Goal: Check status: Check status

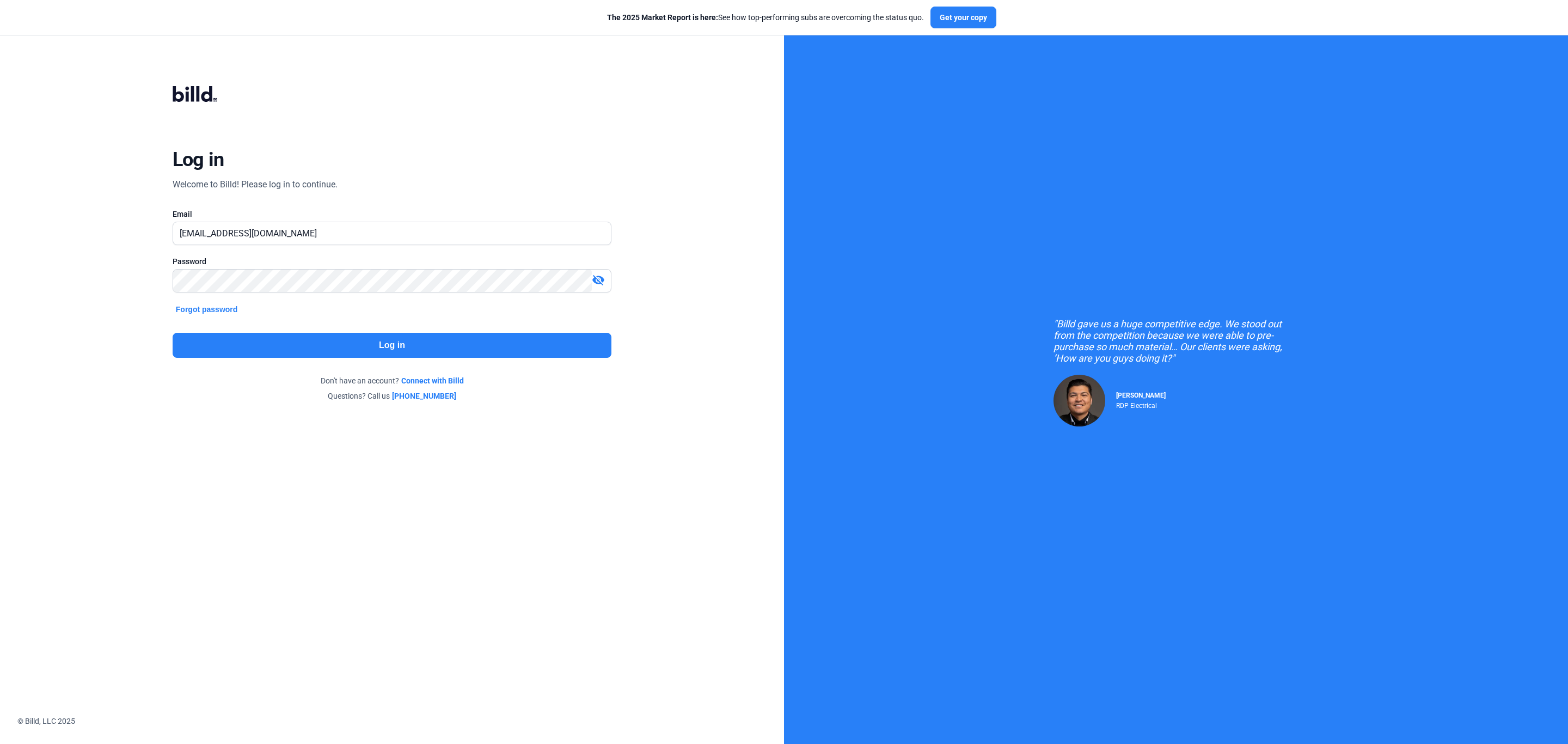
click at [368, 350] on button "Log in" at bounding box center [392, 345] width 439 height 25
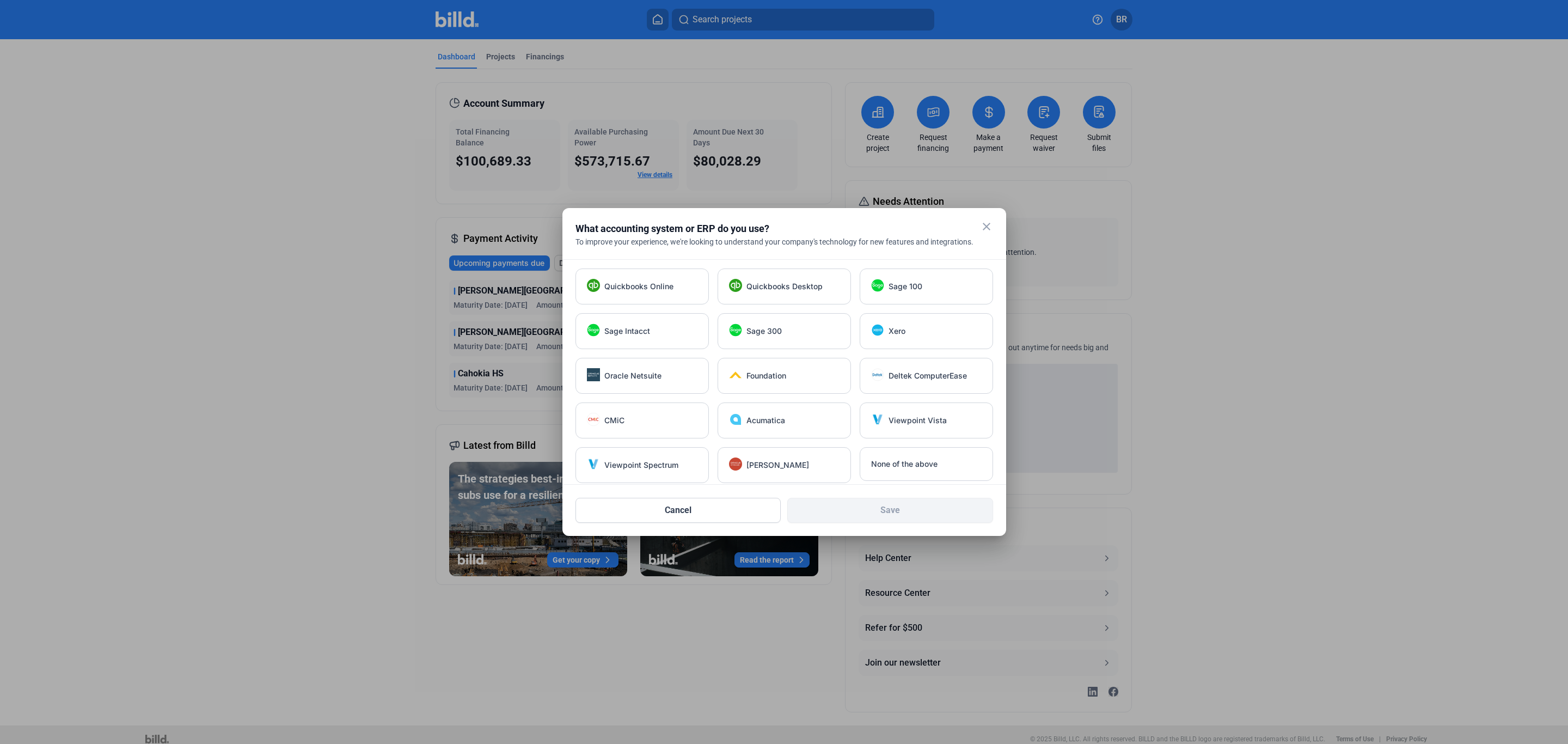
click at [987, 224] on mat-icon "close" at bounding box center [986, 226] width 13 height 13
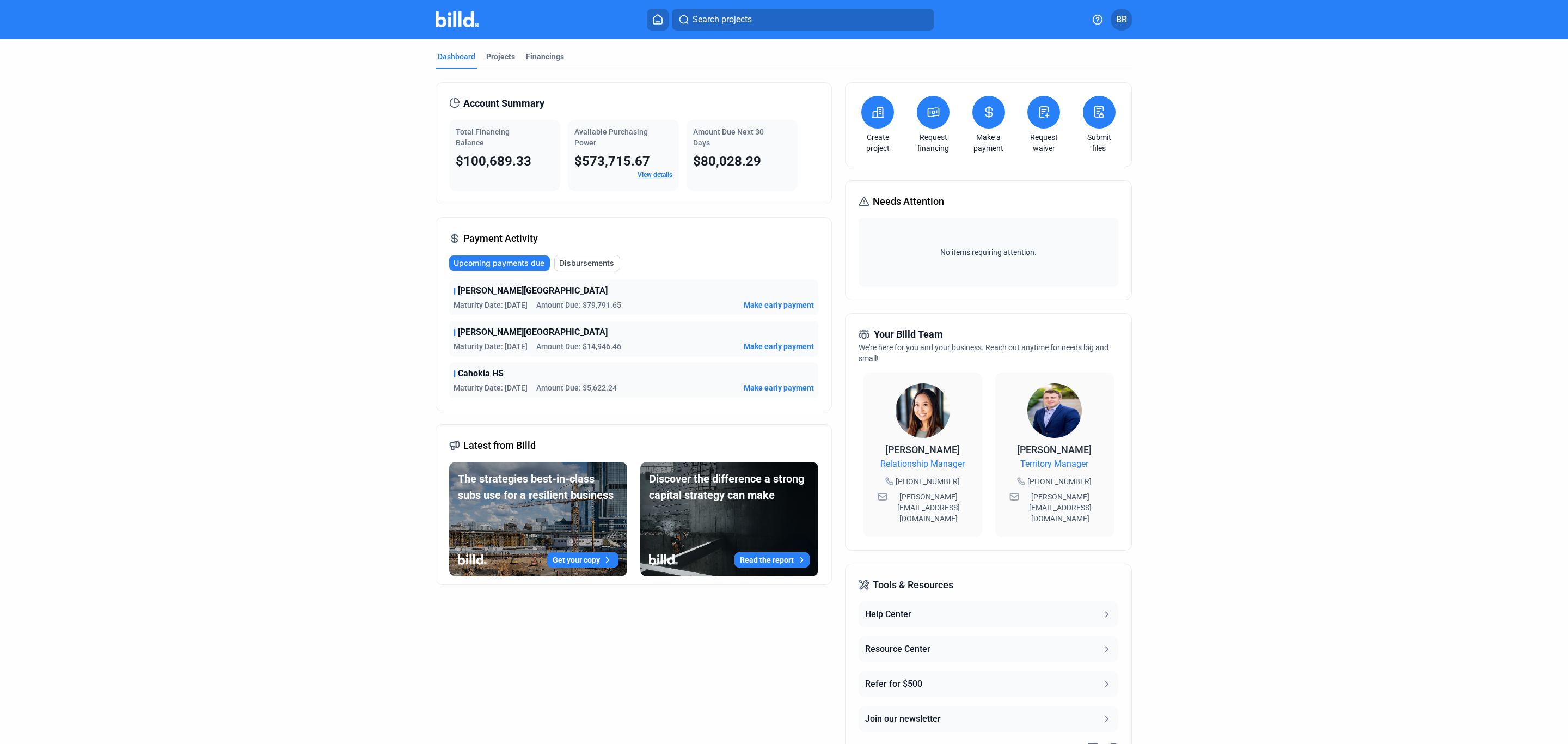
click at [596, 259] on span "Disbursements" at bounding box center [587, 263] width 55 height 11
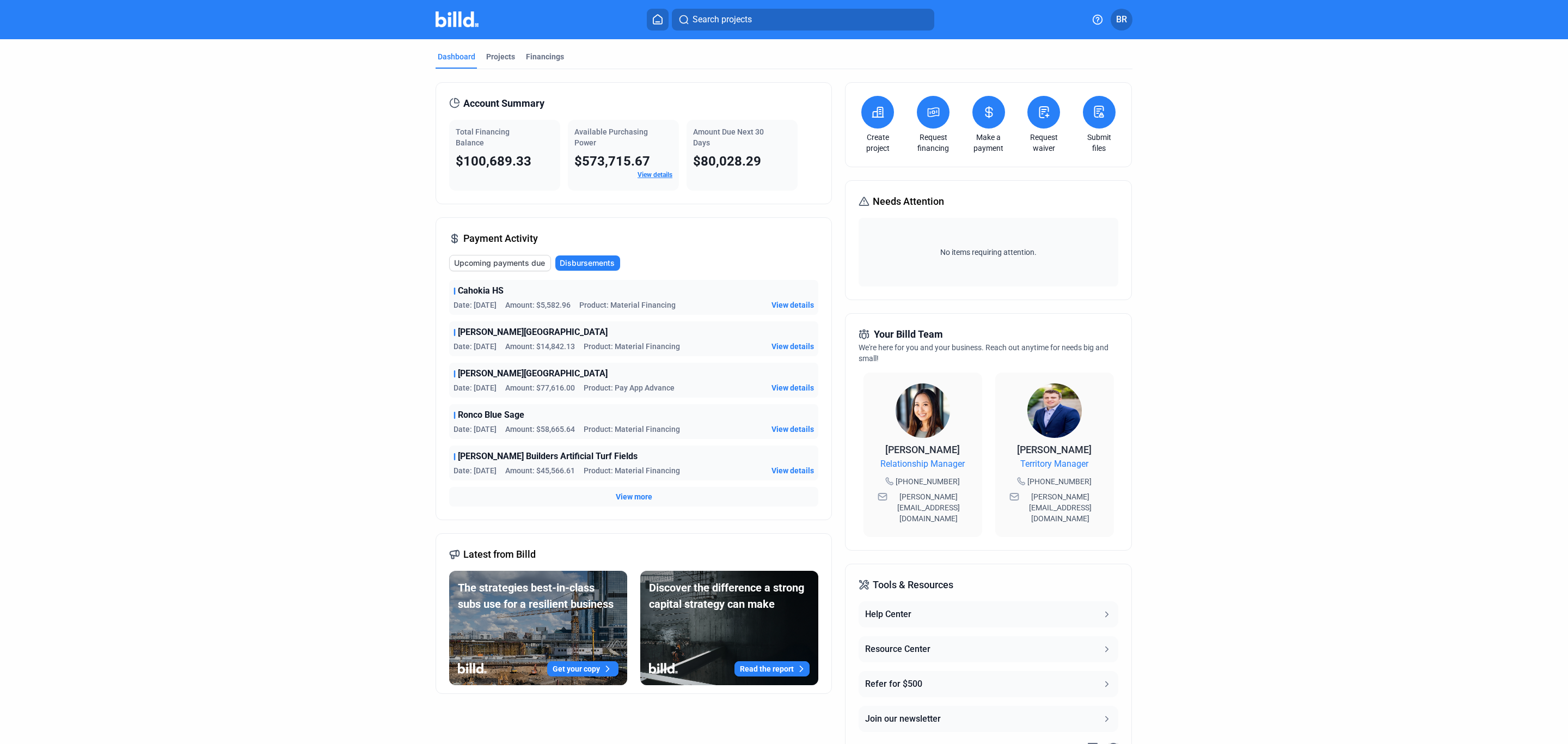
drag, startPoint x: 579, startPoint y: 350, endPoint x: 543, endPoint y: 350, distance: 36.0
click at [543, 350] on div "Date: [DATE] Amount: $14,842.13 Product: Material Financing" at bounding box center [566, 346] width 226 height 11
copy span "14,842.13"
click at [561, 306] on span "Amount: $5,582.96" at bounding box center [538, 305] width 66 height 11
drag, startPoint x: 567, startPoint y: 307, endPoint x: 539, endPoint y: 307, distance: 28.0
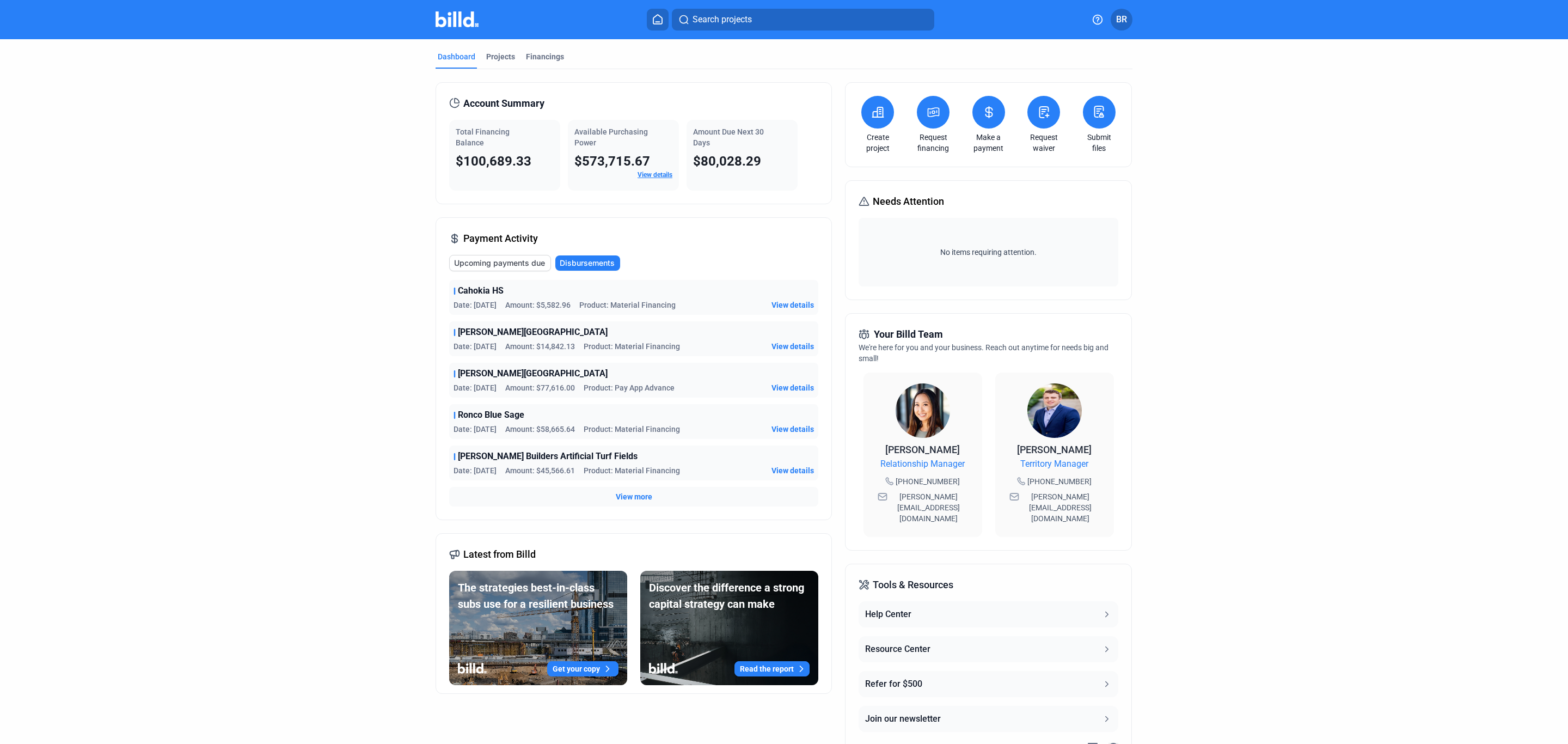
click at [539, 307] on span "Amount: $5,582.96" at bounding box center [538, 305] width 66 height 11
copy span "5,582.96"
drag, startPoint x: 518, startPoint y: 289, endPoint x: 456, endPoint y: 290, distance: 62.0
click at [456, 290] on div "Cahokia HS" at bounding box center [633, 291] width 361 height 13
copy span "Cahokia HS"
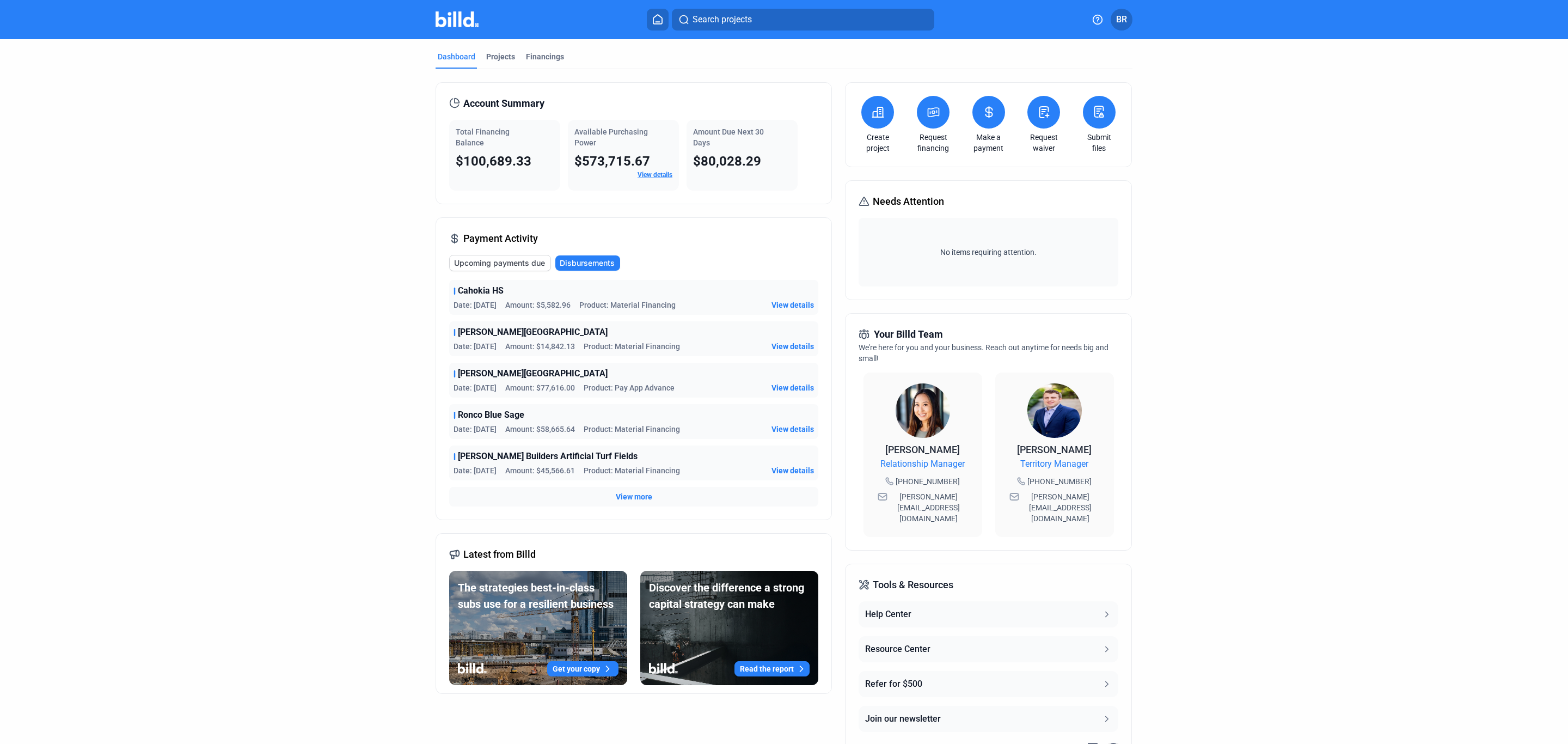
click at [389, 296] on dashboard "Dashboard Projects Financings Account Summary Total Financing Balance $100,689.…" at bounding box center [784, 410] width 1411 height 742
click at [530, 268] on span "Upcoming payments due" at bounding box center [499, 263] width 91 height 11
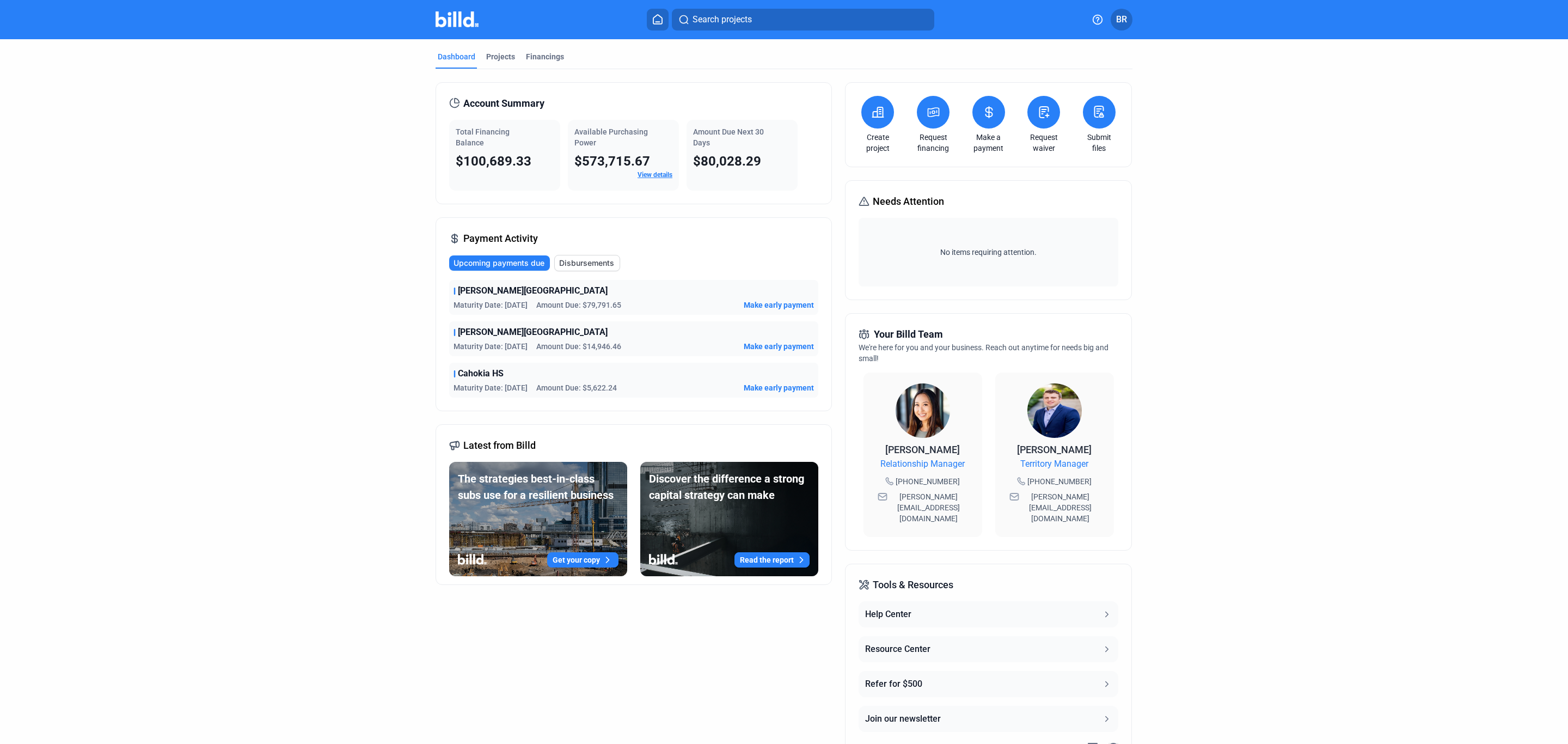
drag, startPoint x: 498, startPoint y: 294, endPoint x: 464, endPoint y: 296, distance: 34.1
click at [464, 296] on span "[PERSON_NAME][GEOGRAPHIC_DATA]" at bounding box center [532, 291] width 150 height 13
click at [584, 266] on span "Disbursements" at bounding box center [587, 263] width 55 height 11
